Goal: Information Seeking & Learning: Understand process/instructions

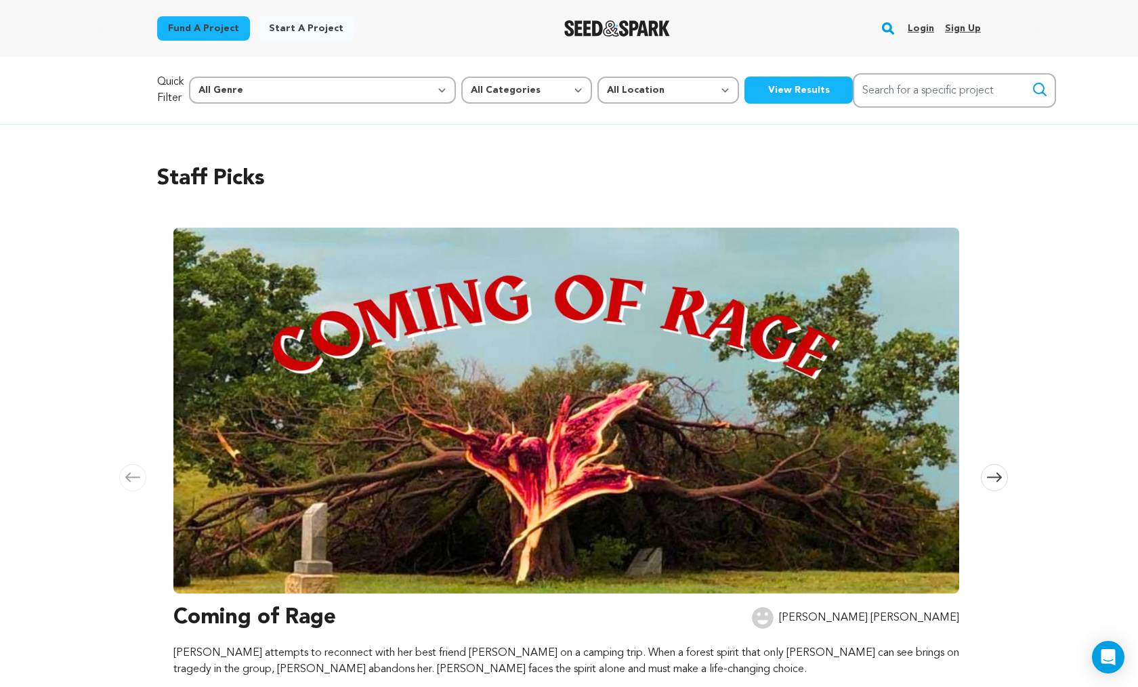
click at [924, 27] on link "Login" at bounding box center [921, 29] width 26 height 22
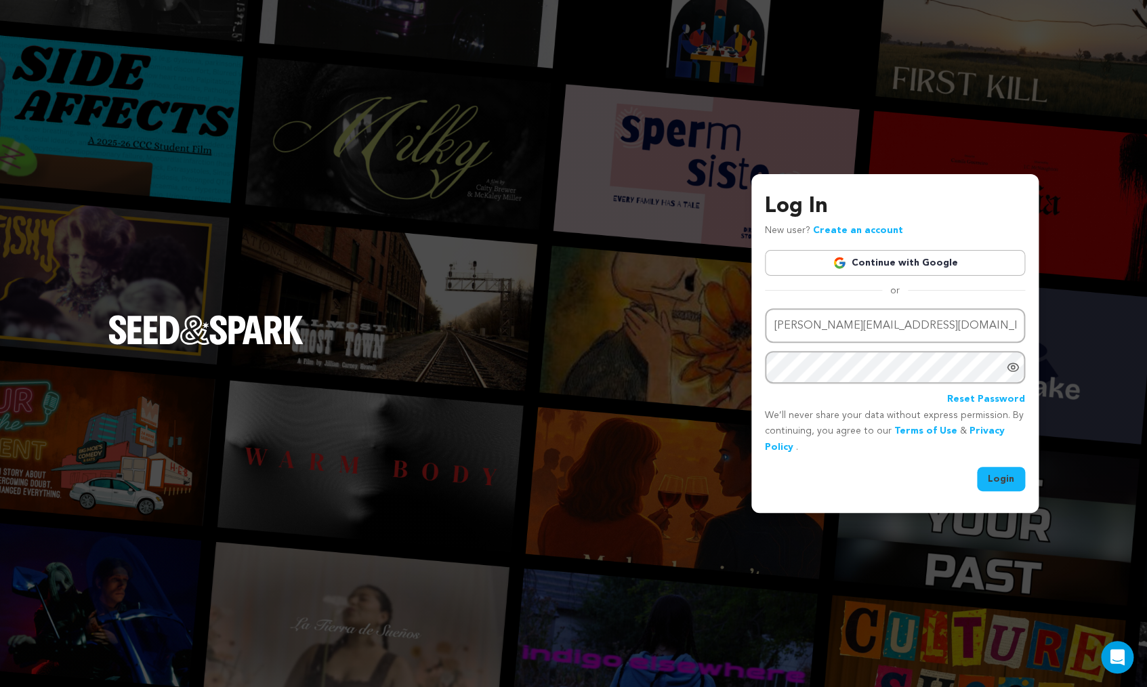
click at [1000, 481] on button "Login" at bounding box center [1001, 479] width 48 height 24
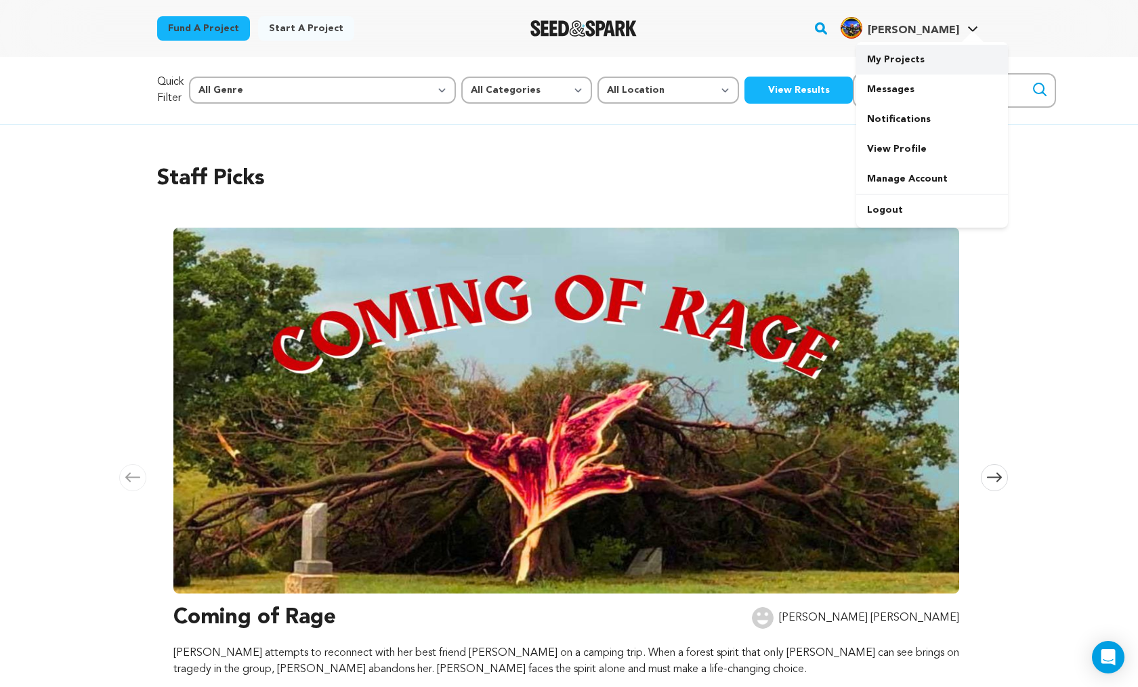
click at [900, 60] on link "My Projects" at bounding box center [932, 60] width 152 height 30
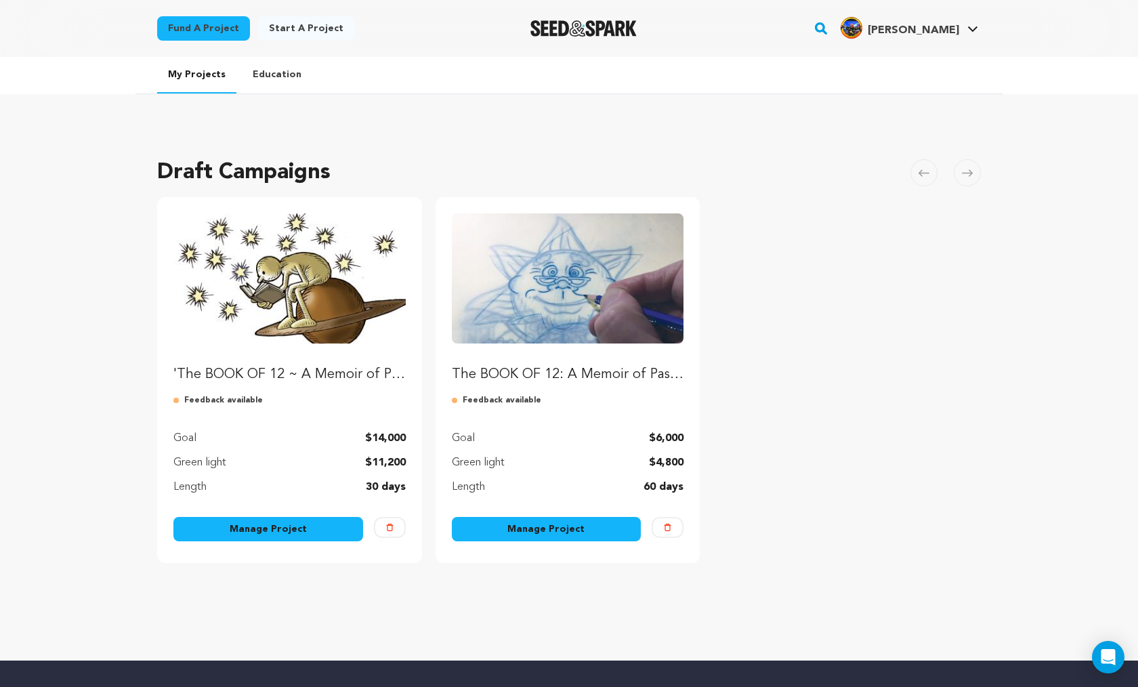
click at [273, 528] on link "Manage Project" at bounding box center [268, 529] width 190 height 24
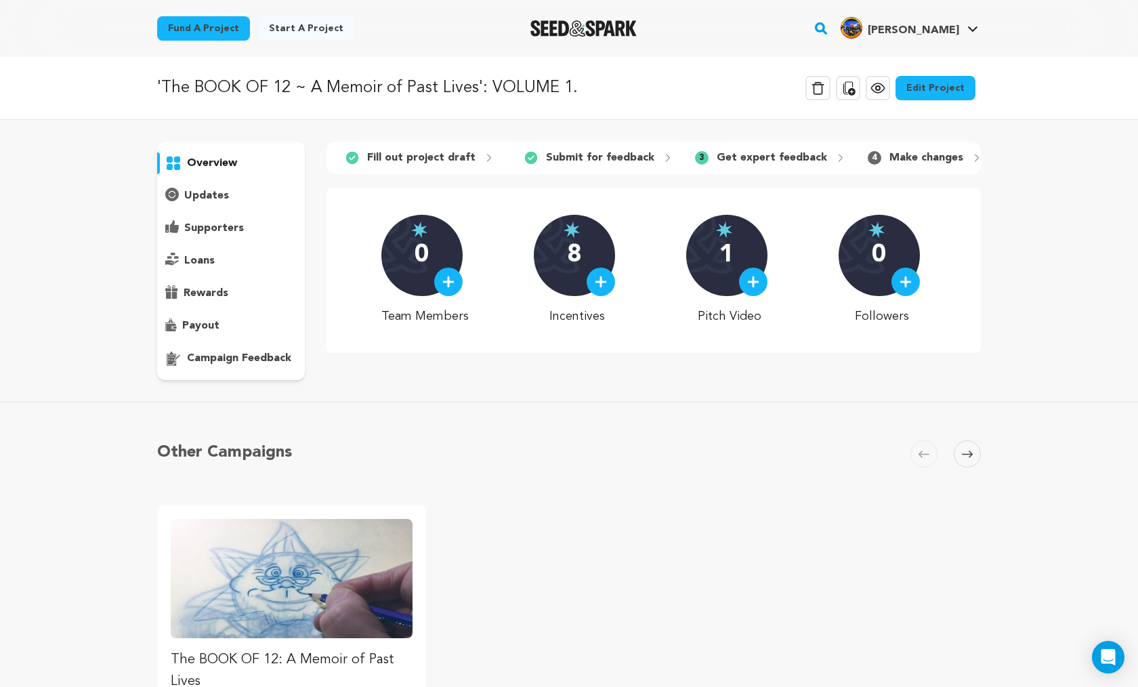
click at [257, 358] on p "campaign feedback" at bounding box center [239, 358] width 104 height 16
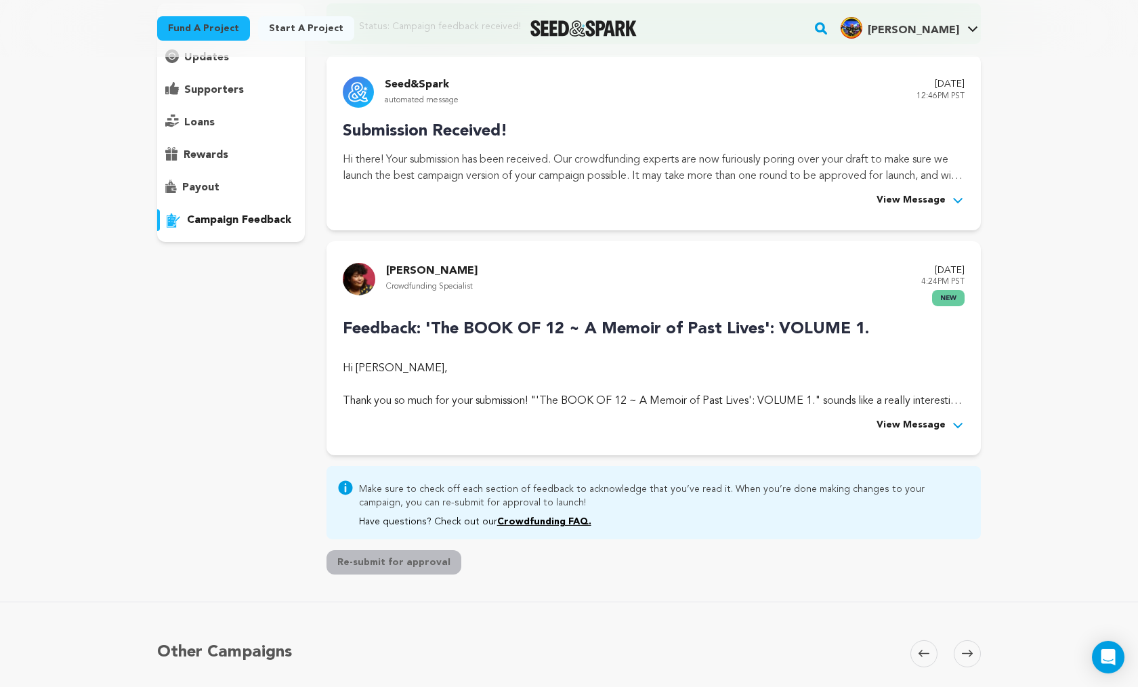
scroll to position [143, 0]
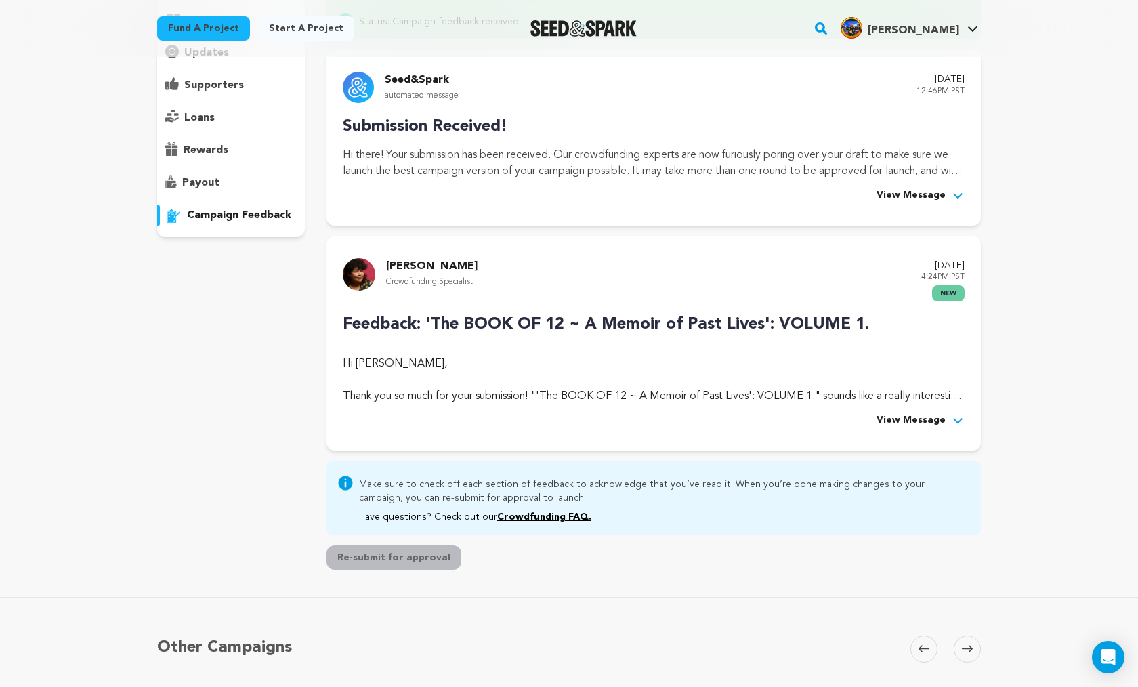
click at [925, 420] on span "View Message" at bounding box center [911, 421] width 69 height 16
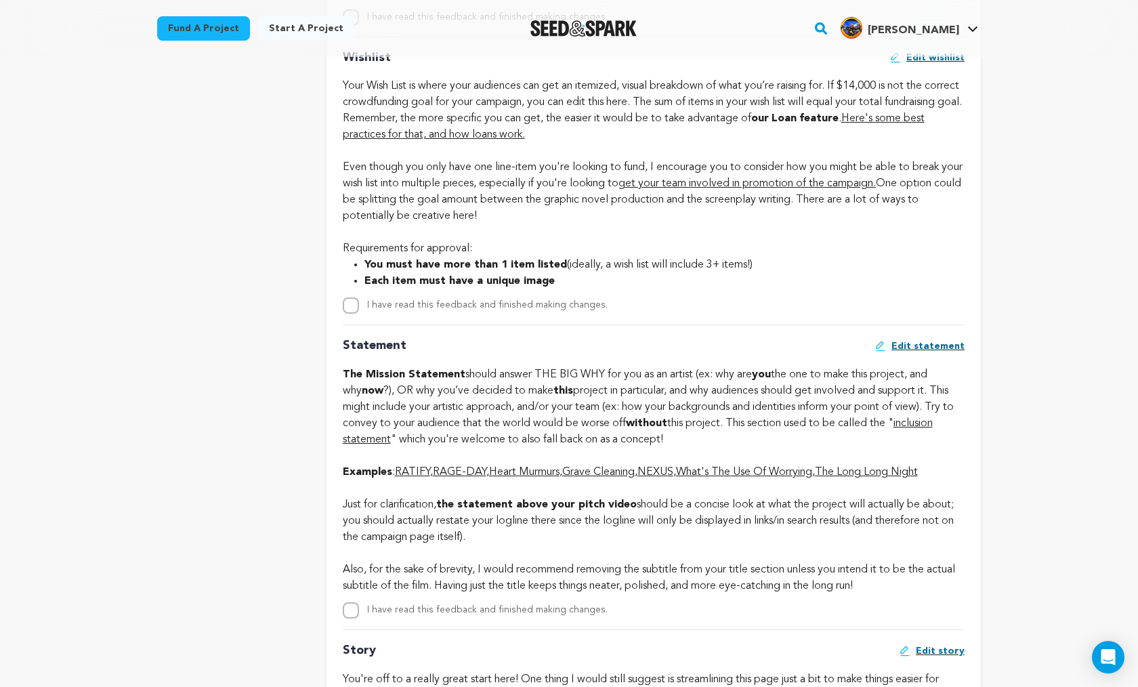
scroll to position [2124, 0]
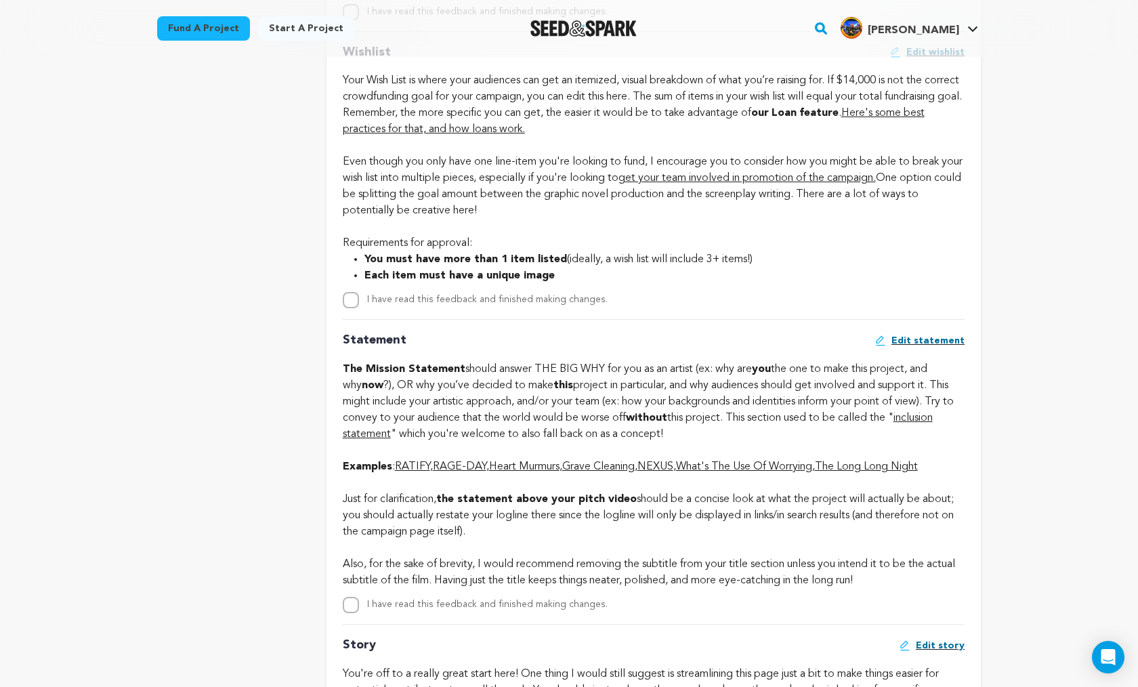
click at [525, 135] on link "Here's some best practices for that, and how loans work." at bounding box center [634, 121] width 582 height 27
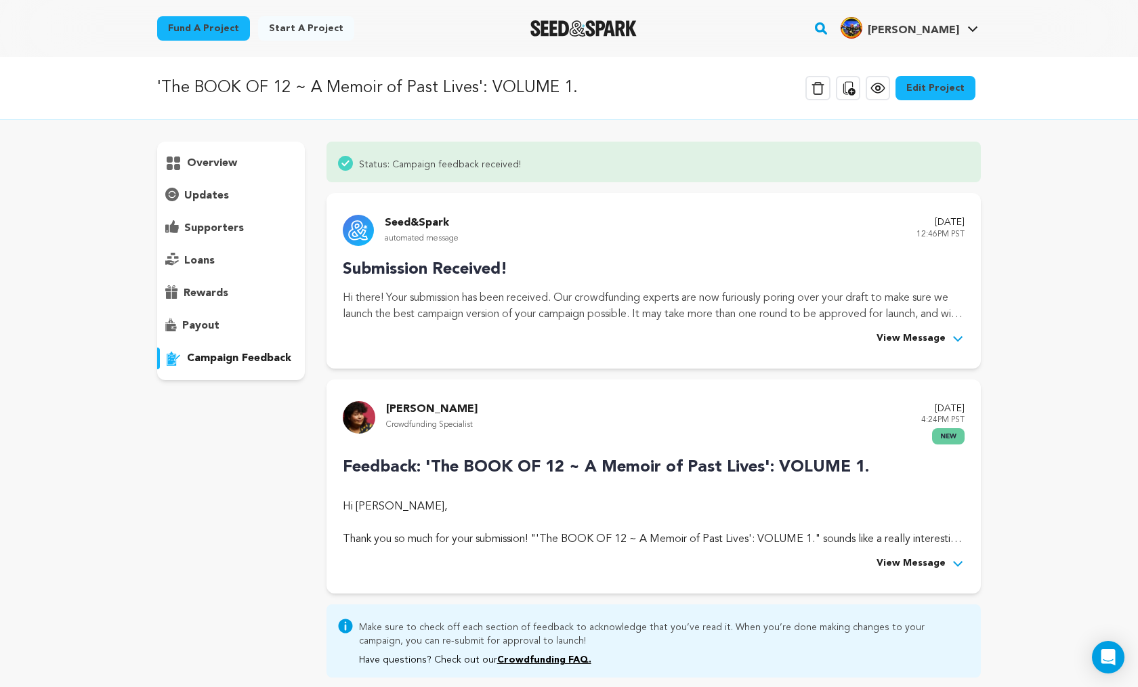
click at [927, 561] on span "View Message" at bounding box center [911, 563] width 69 height 16
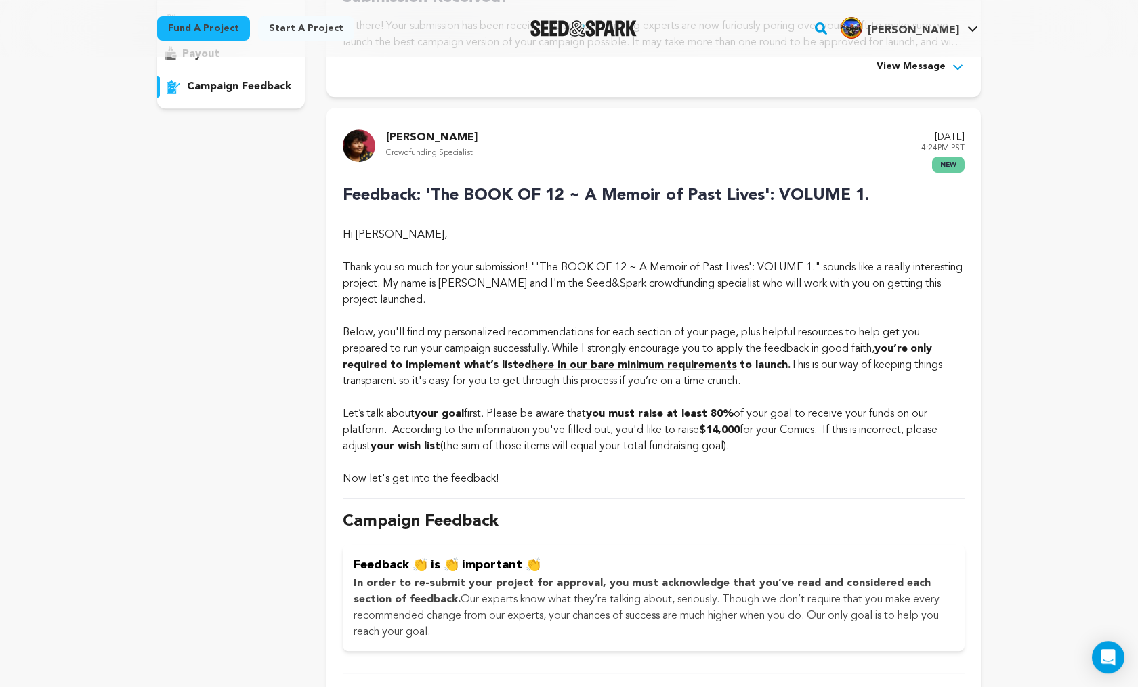
scroll to position [275, 0]
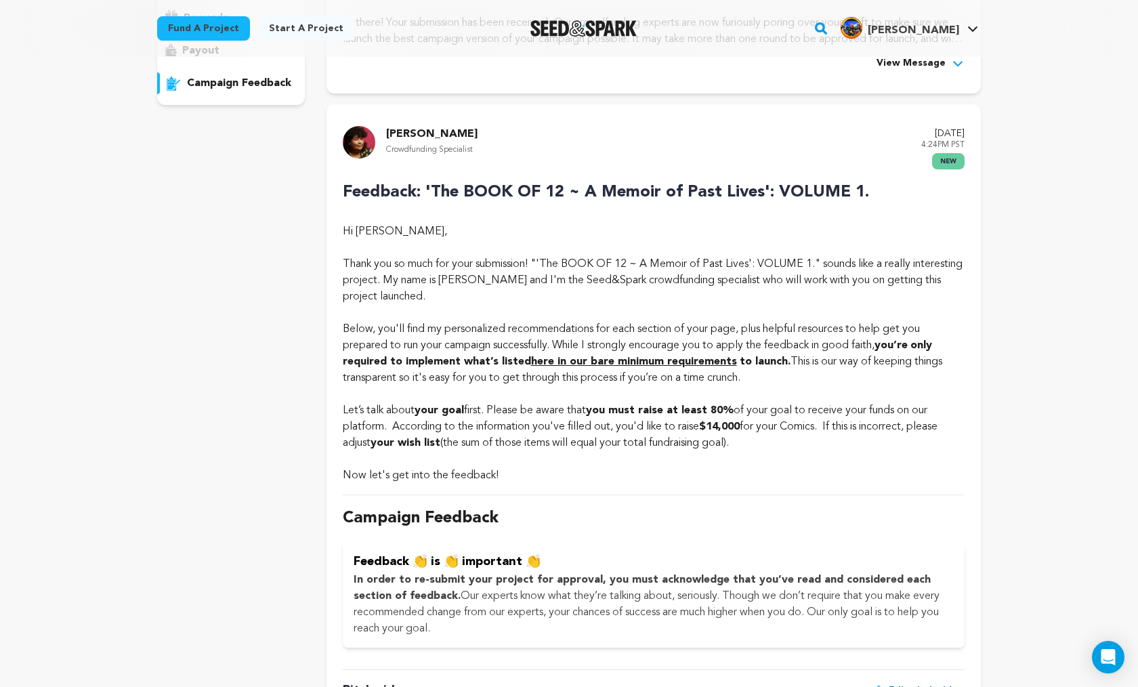
click at [678, 361] on strong "here in our bare minimum requirements" at bounding box center [634, 361] width 206 height 11
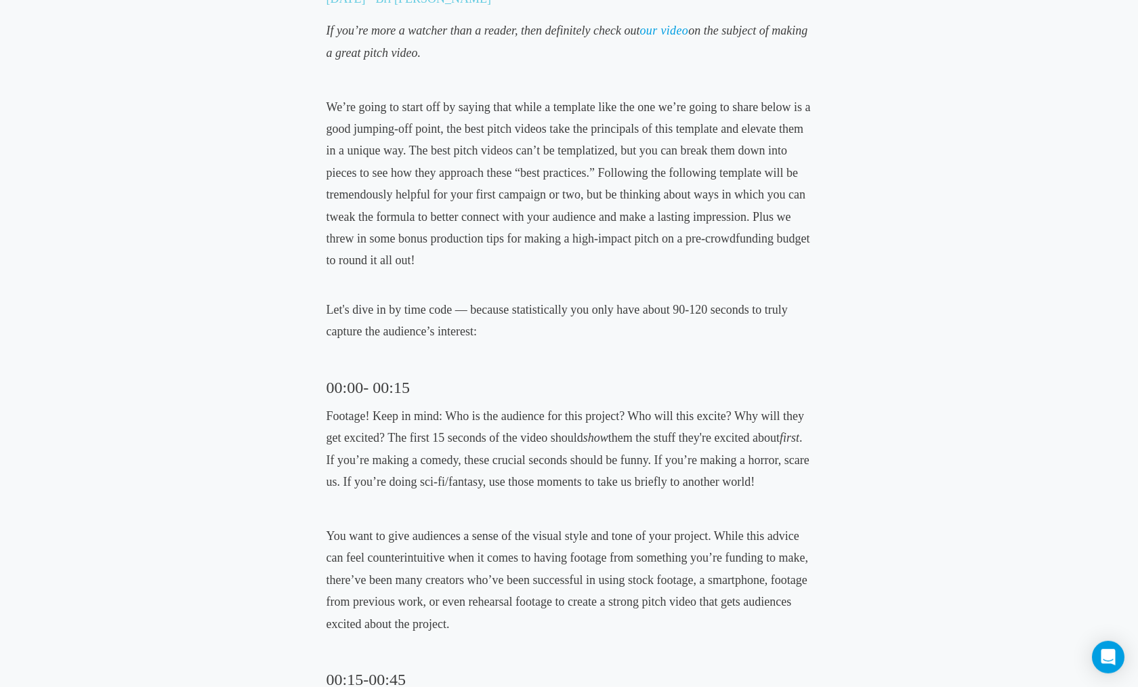
scroll to position [638, 0]
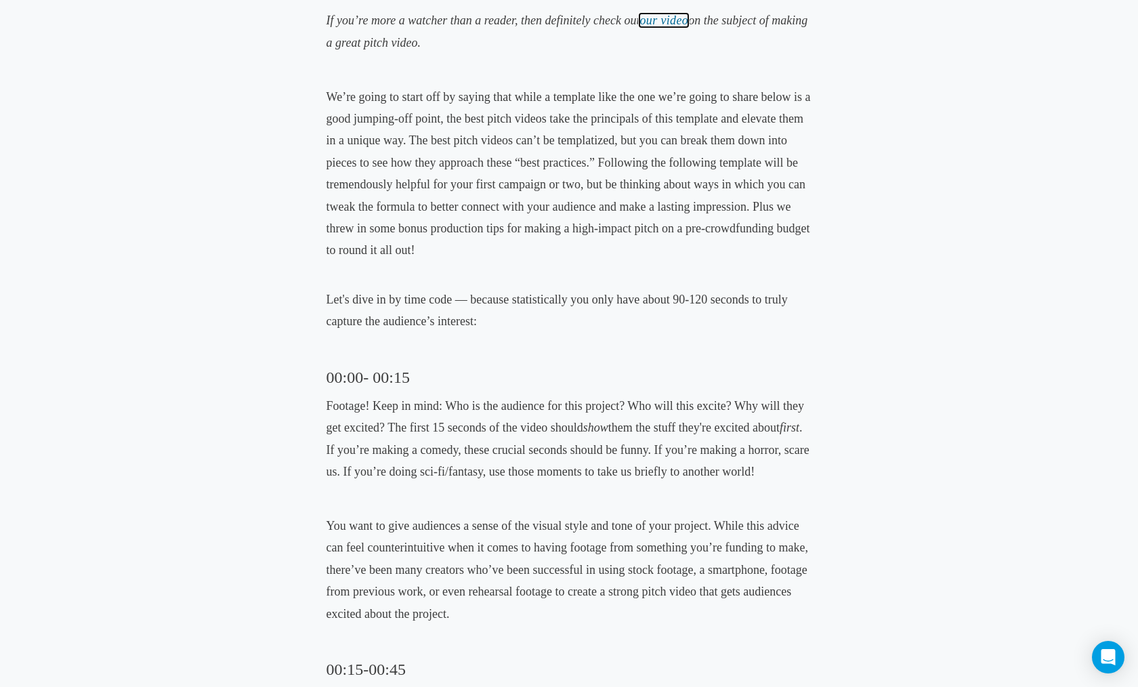
click at [675, 20] on link "our video" at bounding box center [663, 21] width 49 height 14
